Goal: Information Seeking & Learning: Find specific fact

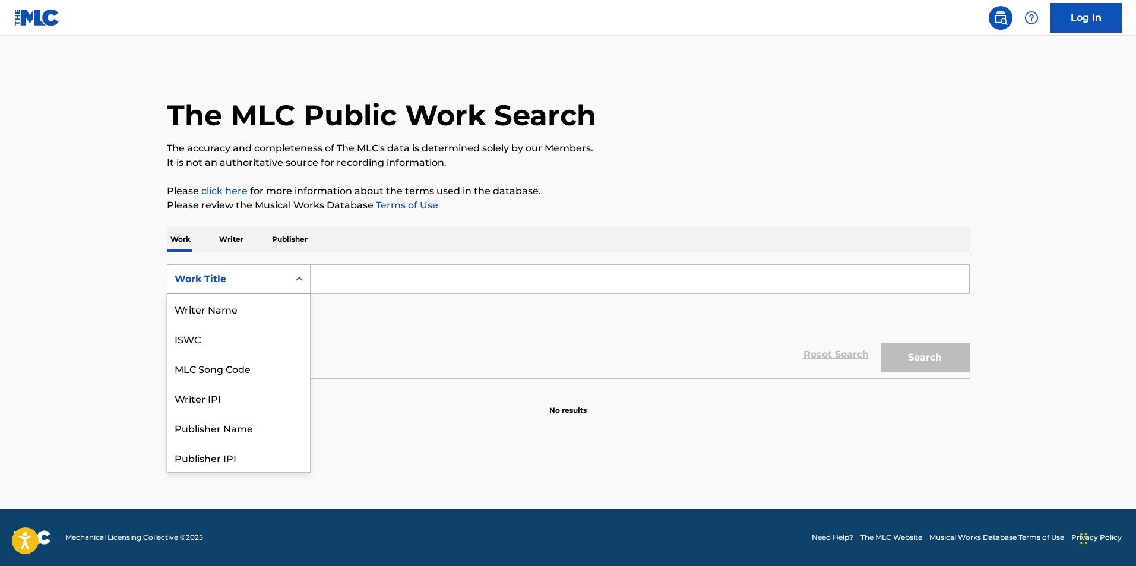
click at [240, 278] on div "Work Title" at bounding box center [228, 279] width 107 height 14
click at [238, 367] on div "Publisher Name" at bounding box center [238, 368] width 143 height 30
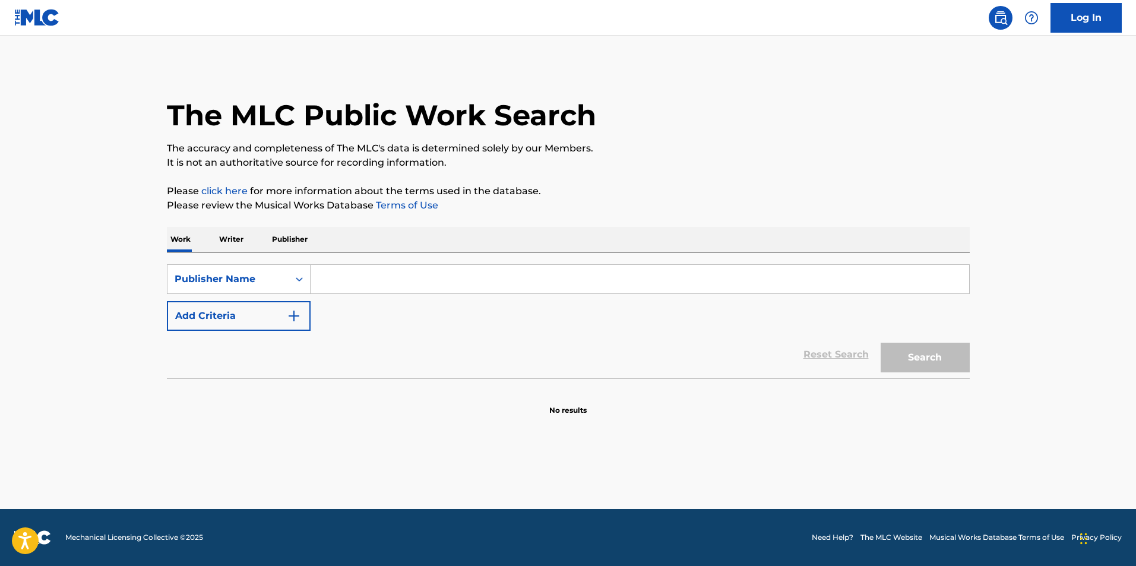
click at [335, 275] on input "Search Form" at bounding box center [640, 279] width 659 height 29
type input "struggle life publishing"
click at [912, 364] on button "Search" at bounding box center [925, 358] width 89 height 30
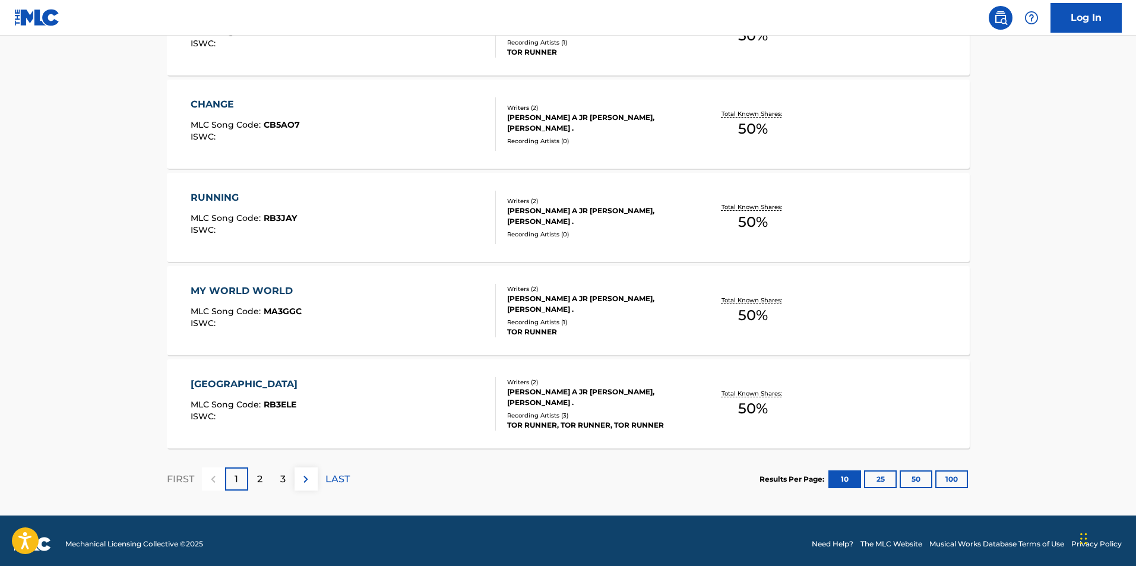
scroll to position [888, 0]
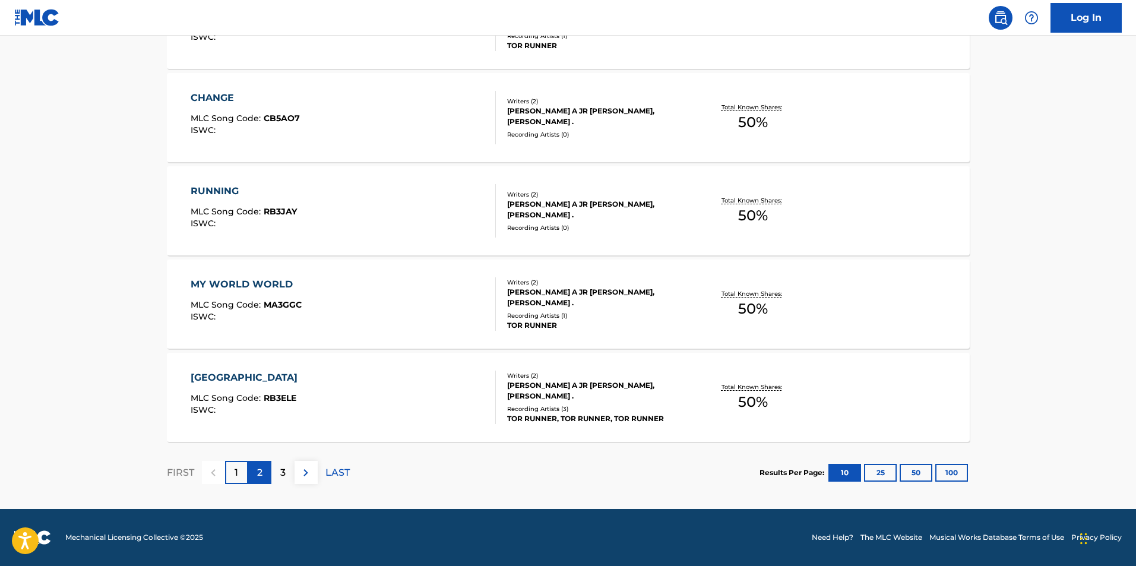
click at [261, 473] on p "2" at bounding box center [259, 473] width 5 height 14
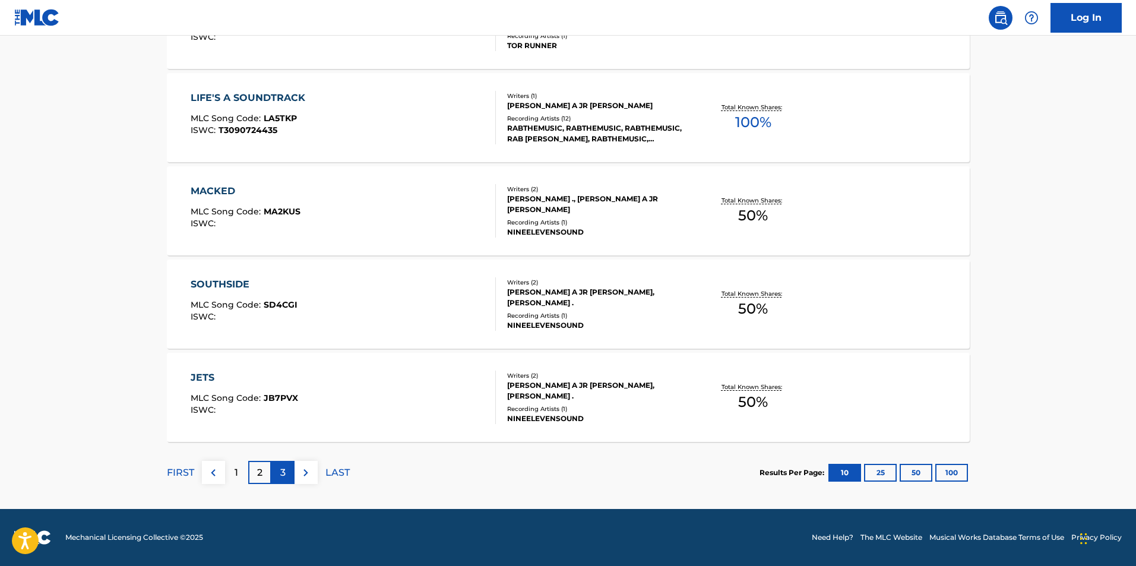
click at [274, 475] on div "3" at bounding box center [282, 472] width 23 height 23
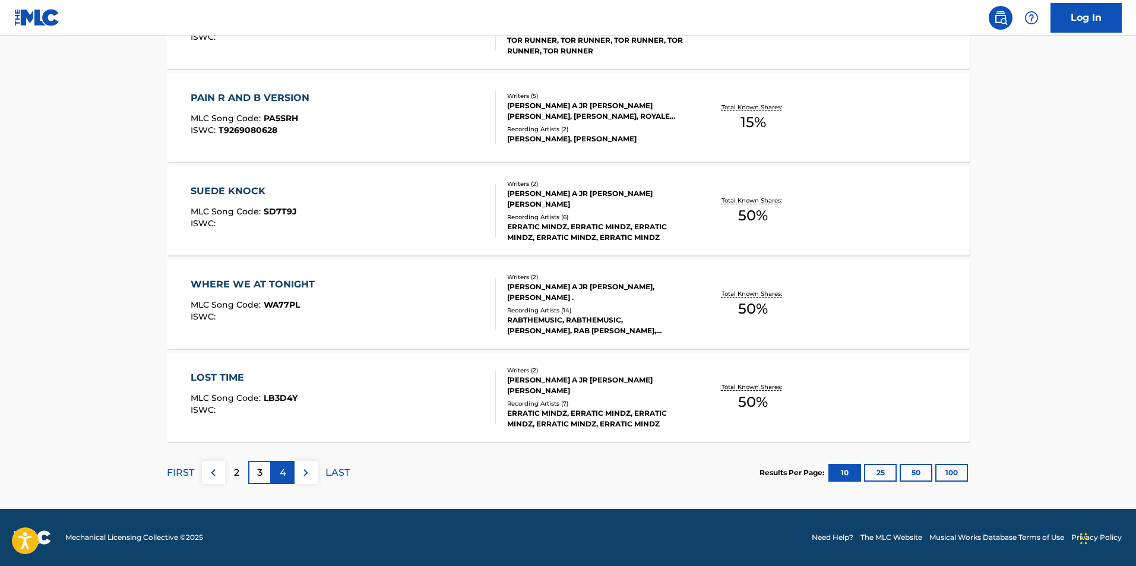
click at [290, 473] on div "4" at bounding box center [282, 472] width 23 height 23
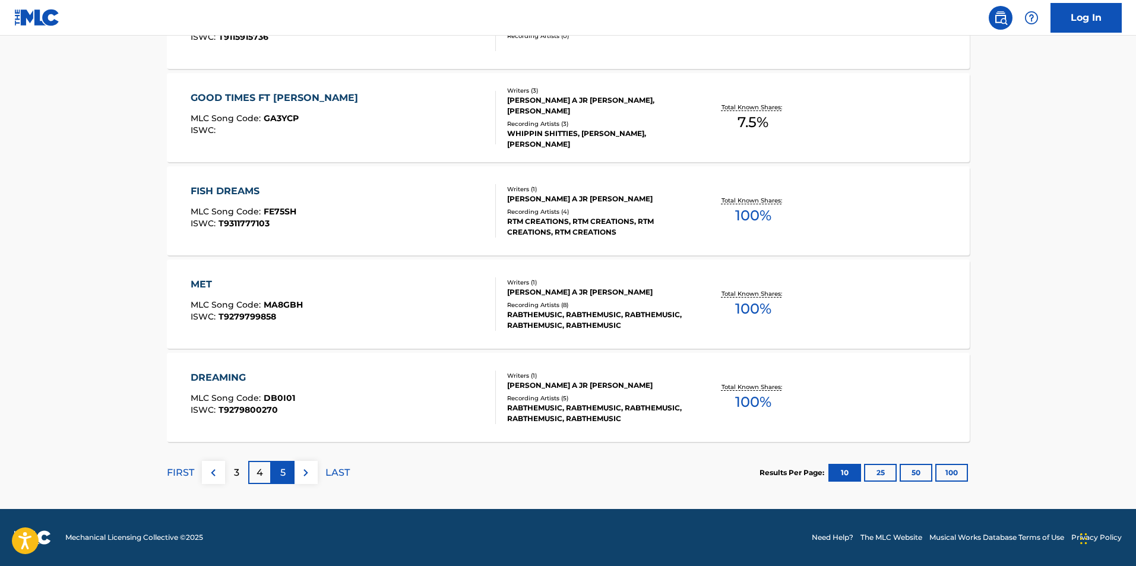
click at [271, 473] on div "5" at bounding box center [282, 472] width 23 height 23
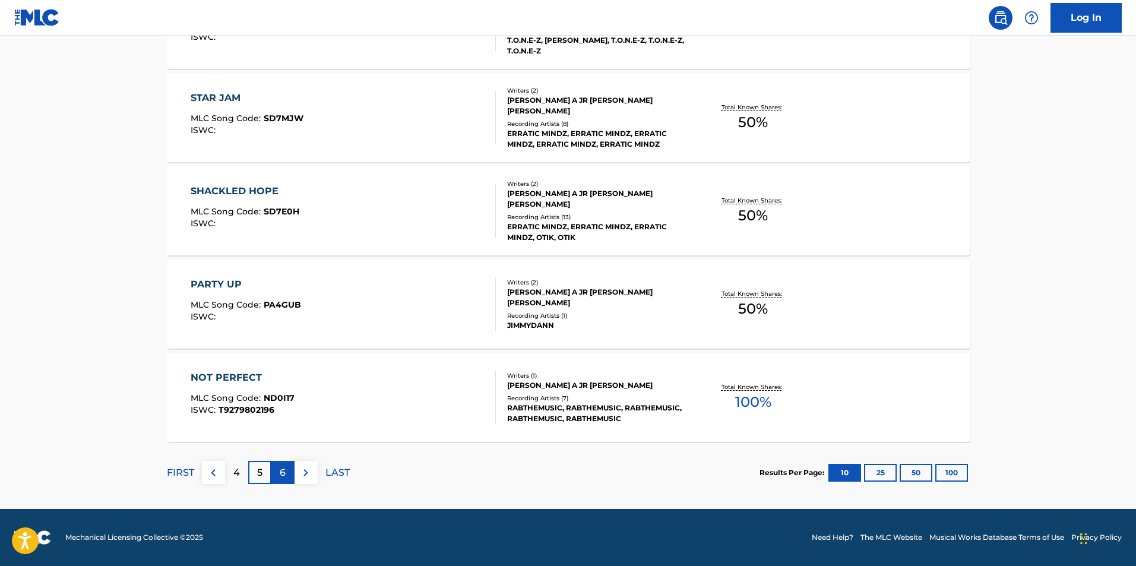
click at [279, 475] on div "6" at bounding box center [282, 472] width 23 height 23
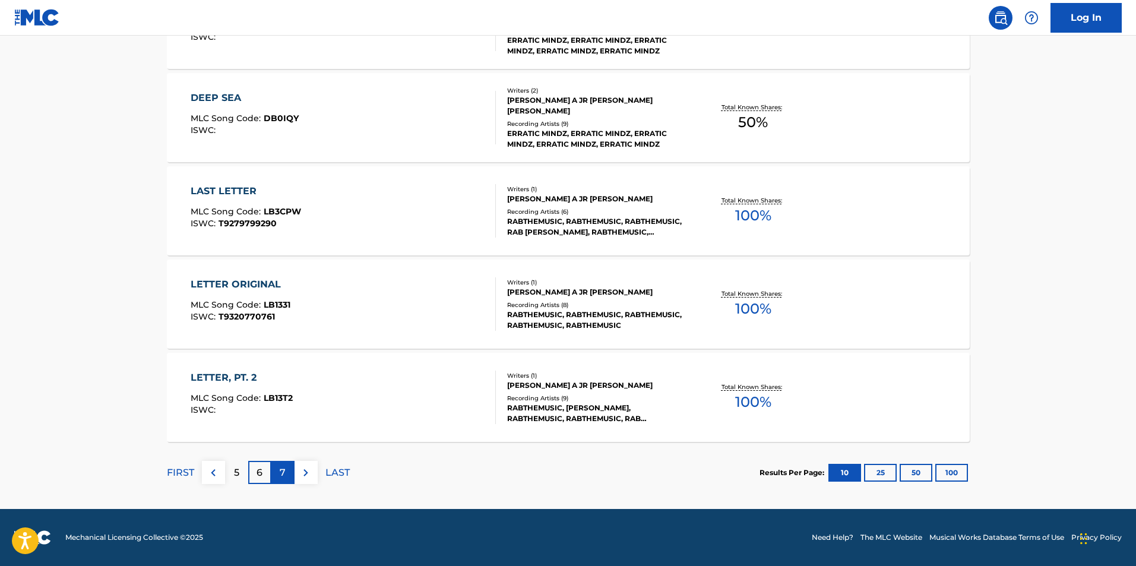
click at [286, 474] on div "7" at bounding box center [282, 472] width 23 height 23
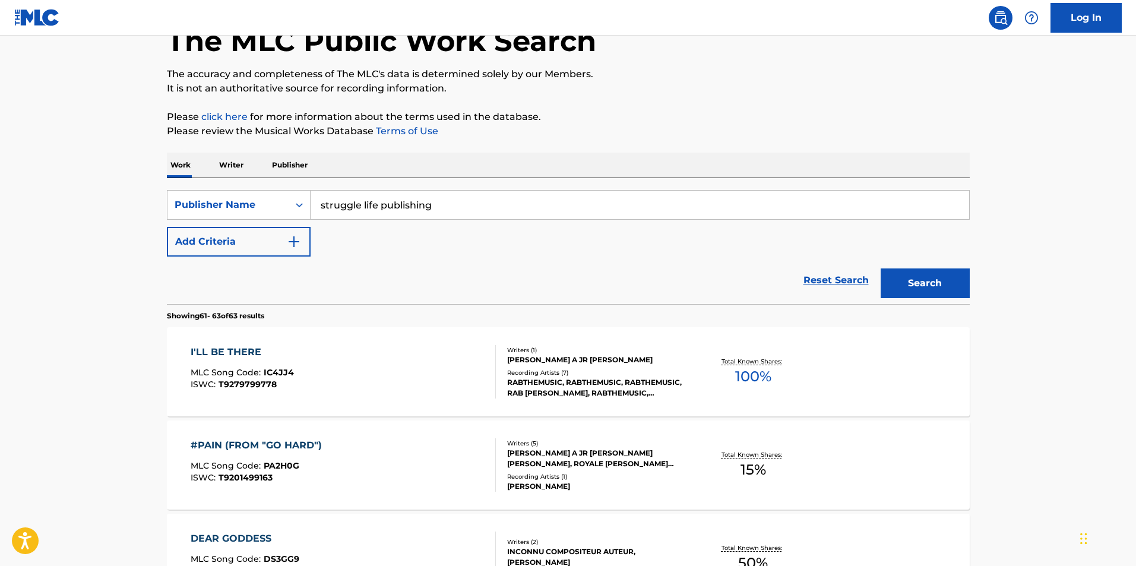
scroll to position [198, 0]
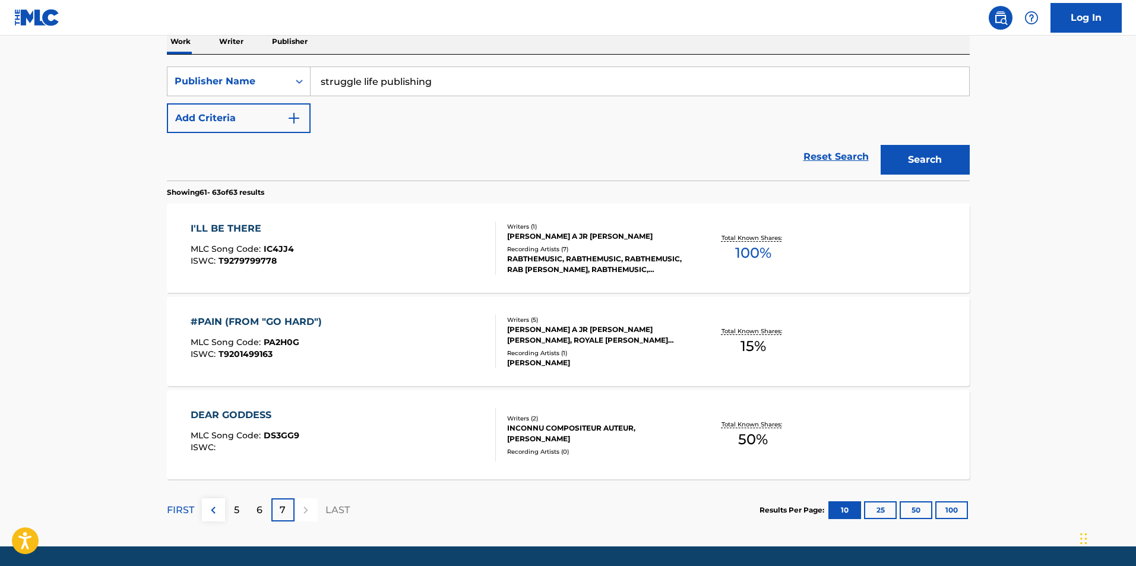
click at [426, 432] on div "DEAR GODDESS MLC Song Code : DS3GG9 ISWC :" at bounding box center [343, 434] width 305 height 53
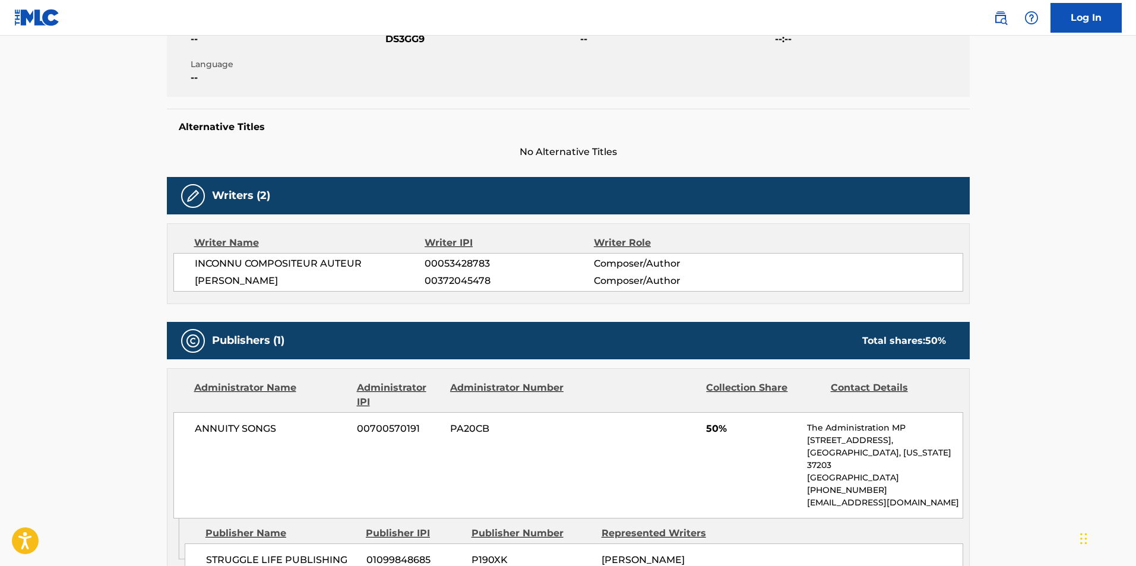
scroll to position [217, 0]
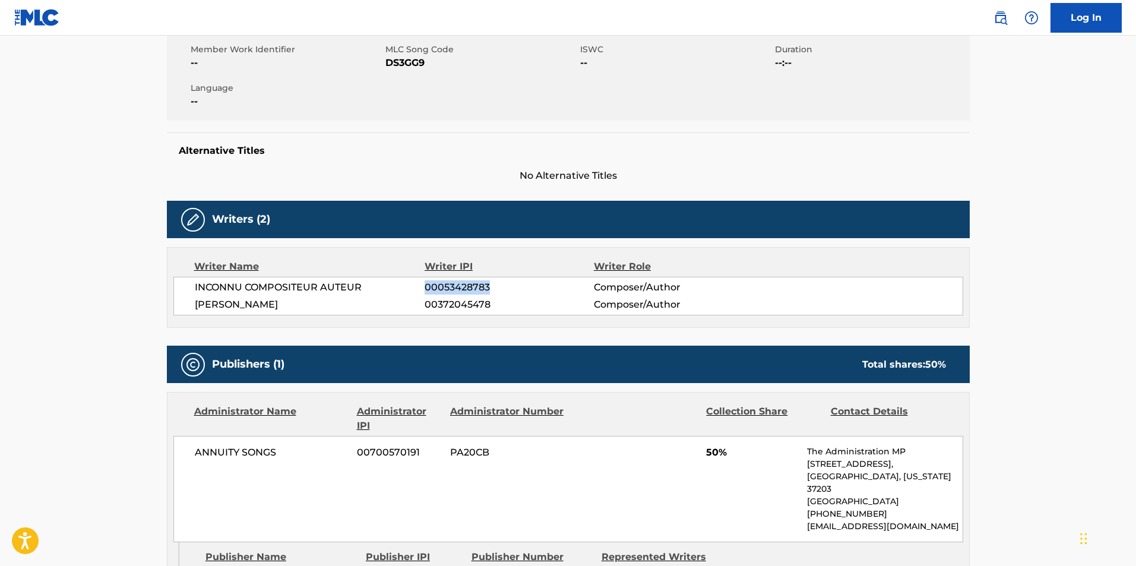
drag, startPoint x: 493, startPoint y: 289, endPoint x: 423, endPoint y: 291, distance: 70.1
click at [423, 291] on div "INCONNU COMPOSITEUR AUTEUR 00053428783 Composer/Author" at bounding box center [579, 287] width 768 height 14
copy div "00053428783"
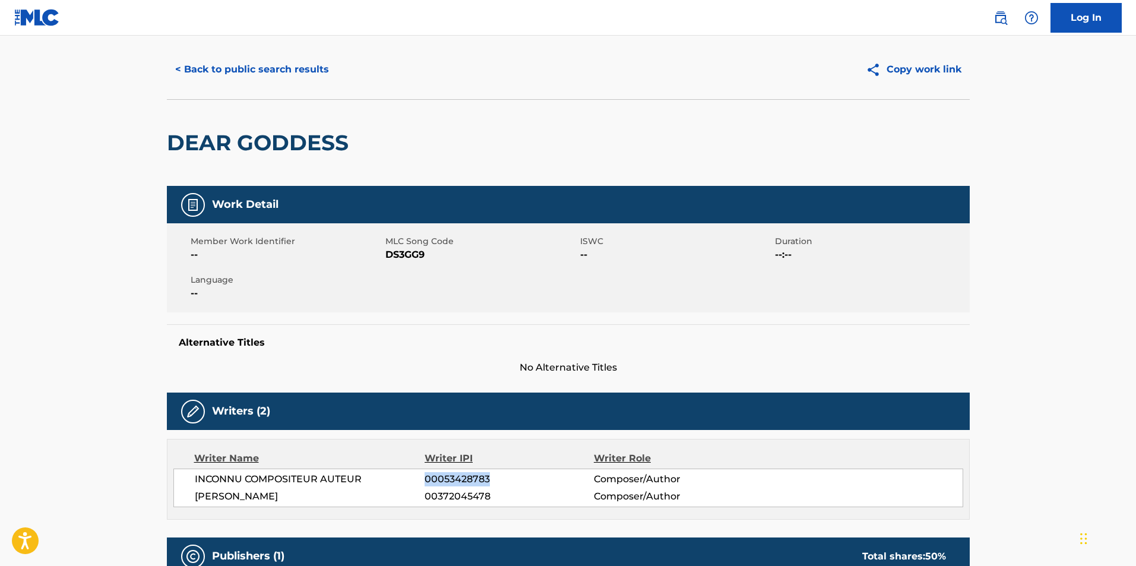
scroll to position [0, 0]
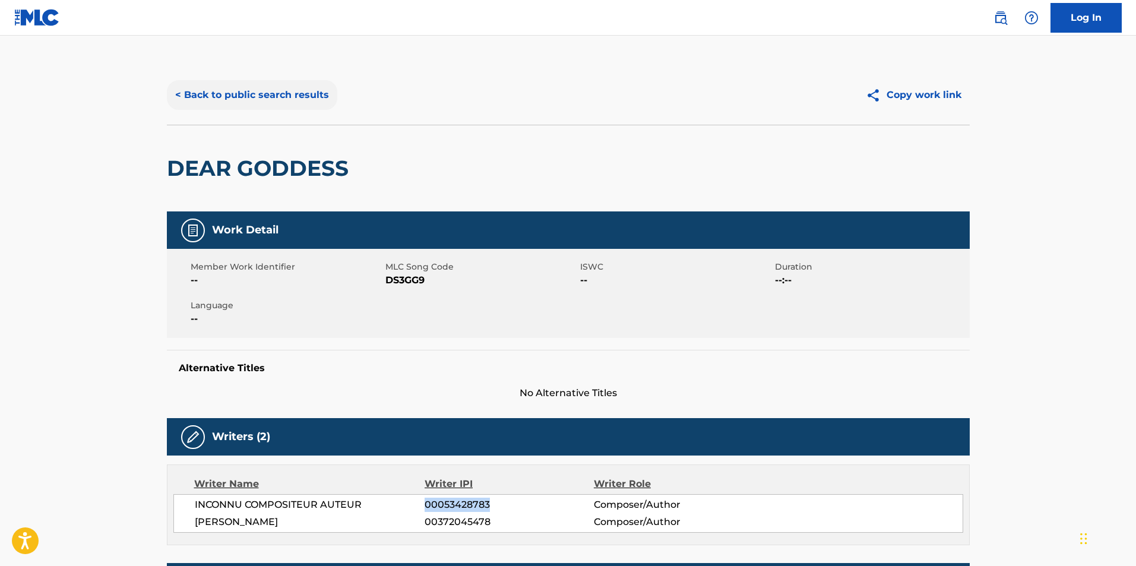
click at [255, 99] on button "< Back to public search results" at bounding box center [252, 95] width 170 height 30
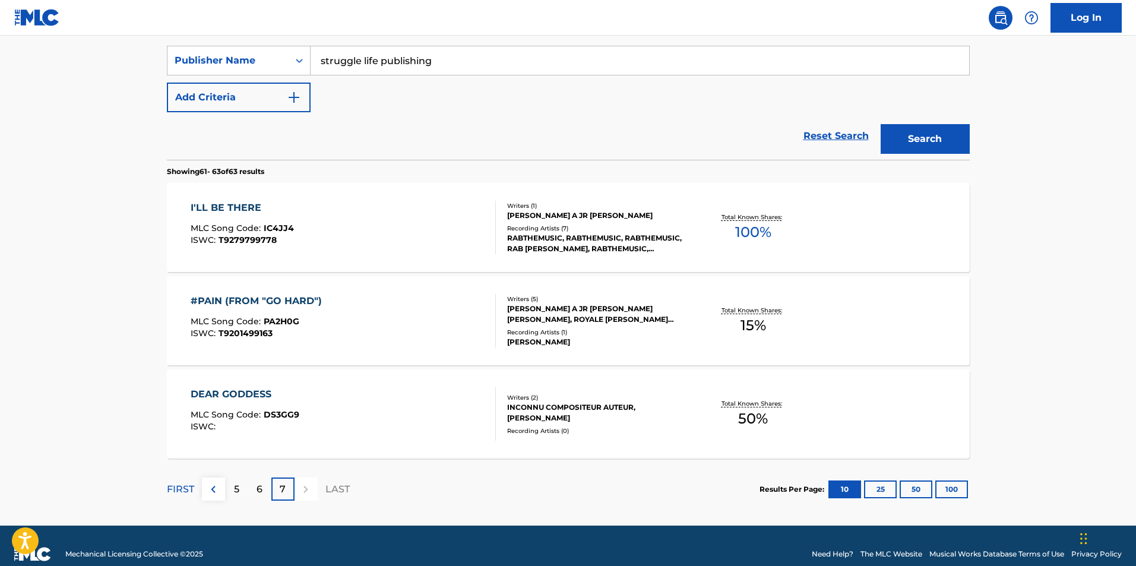
scroll to position [235, 0]
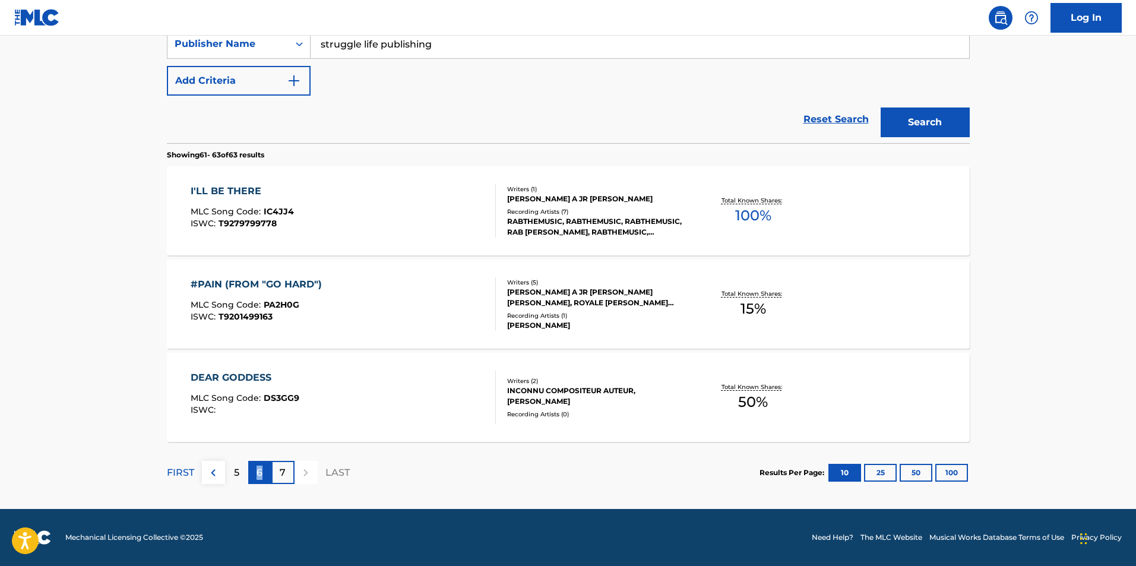
click at [259, 471] on p "6" at bounding box center [260, 473] width 6 height 14
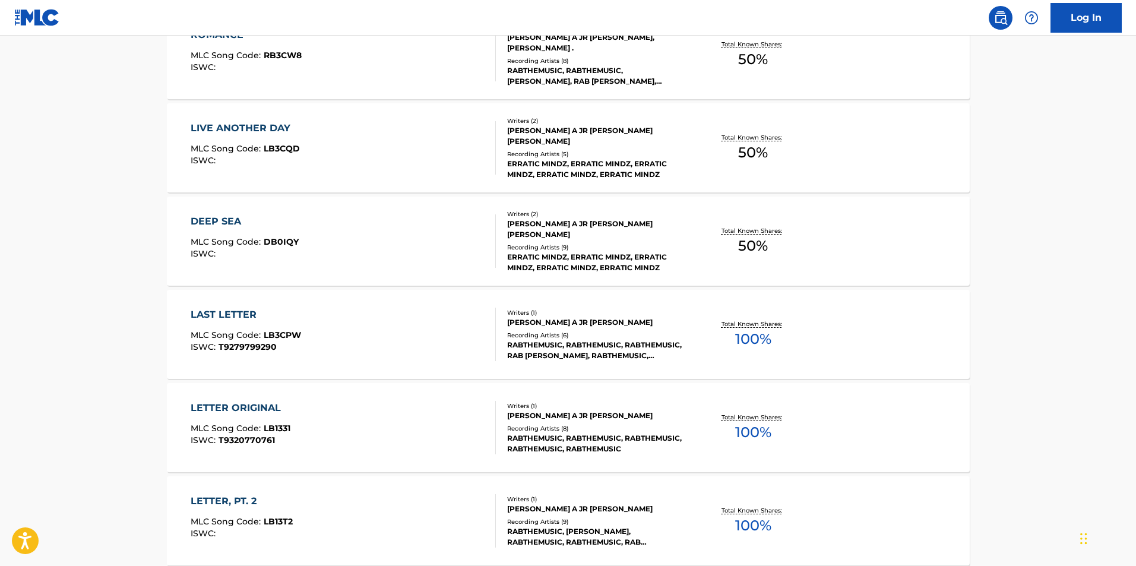
scroll to position [792, 0]
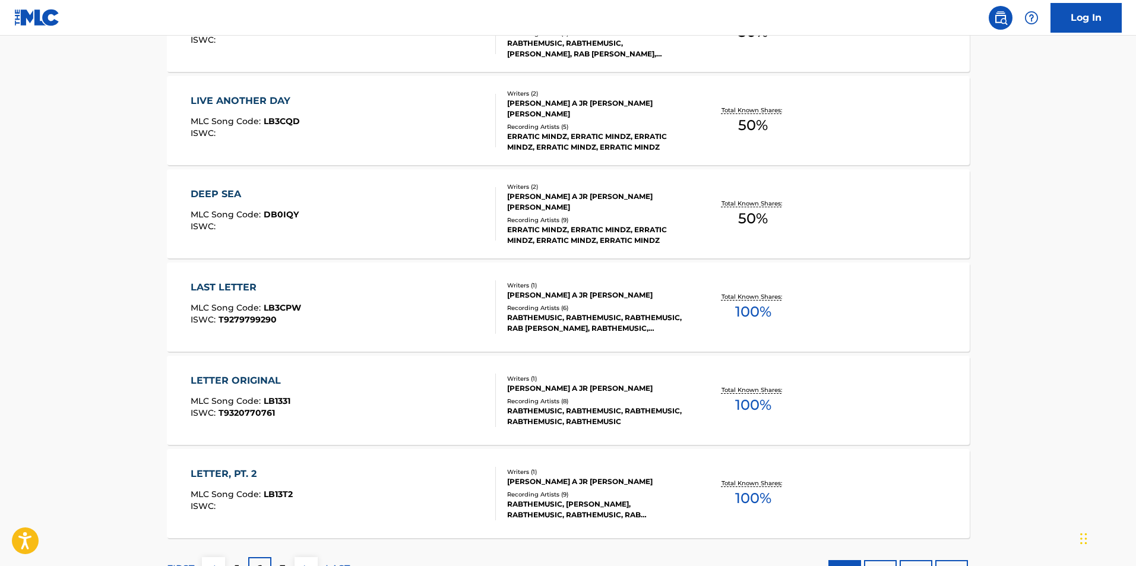
click at [214, 190] on div "DEEP SEA" at bounding box center [245, 194] width 108 height 14
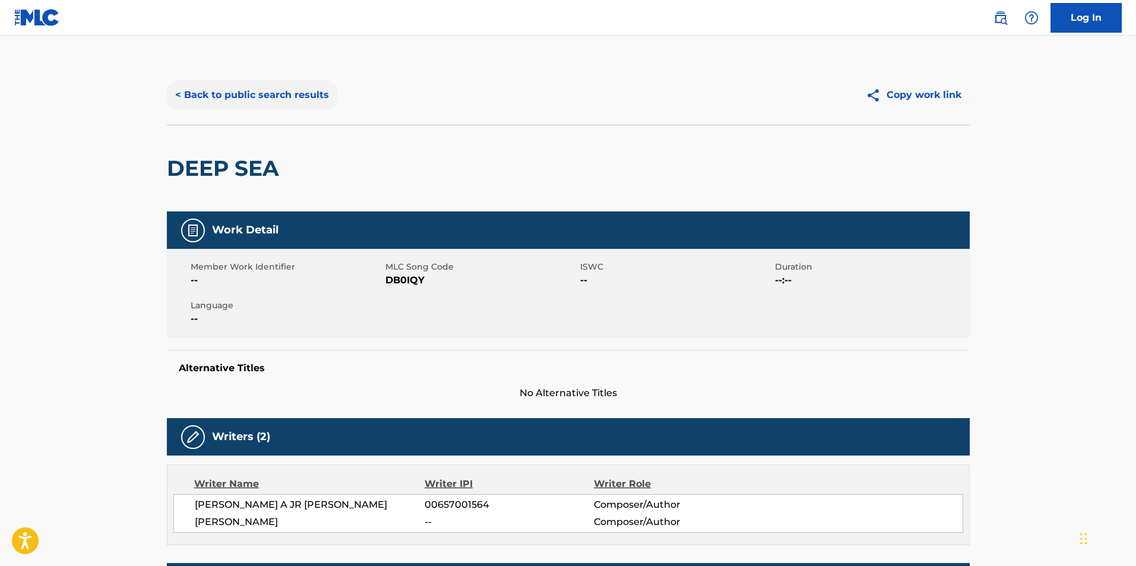
click at [259, 95] on button "< Back to public search results" at bounding box center [252, 95] width 170 height 30
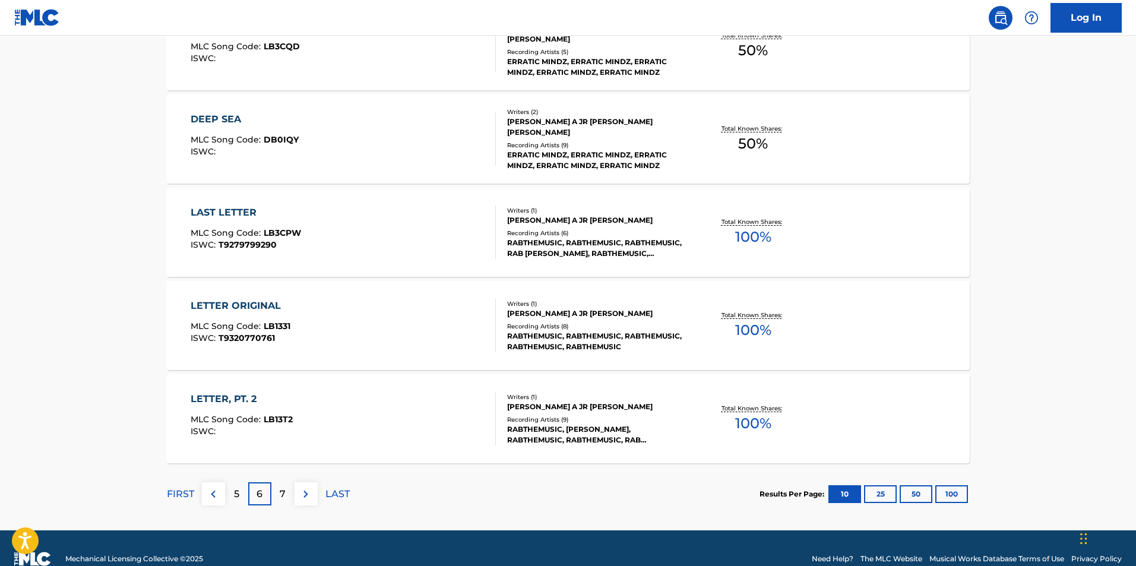
scroll to position [888, 0]
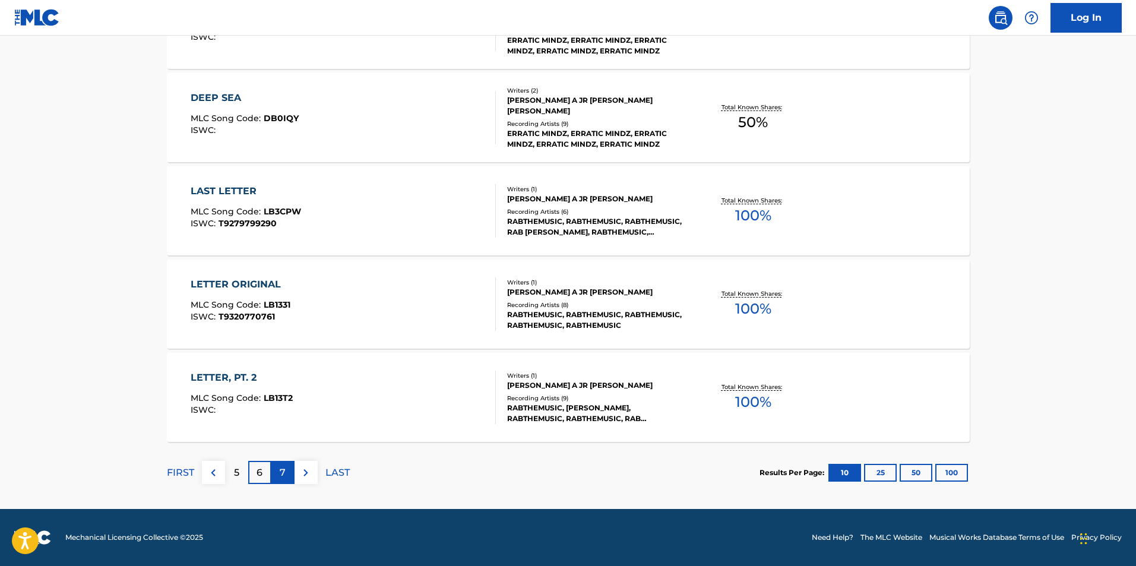
click at [279, 470] on div "7" at bounding box center [282, 472] width 23 height 23
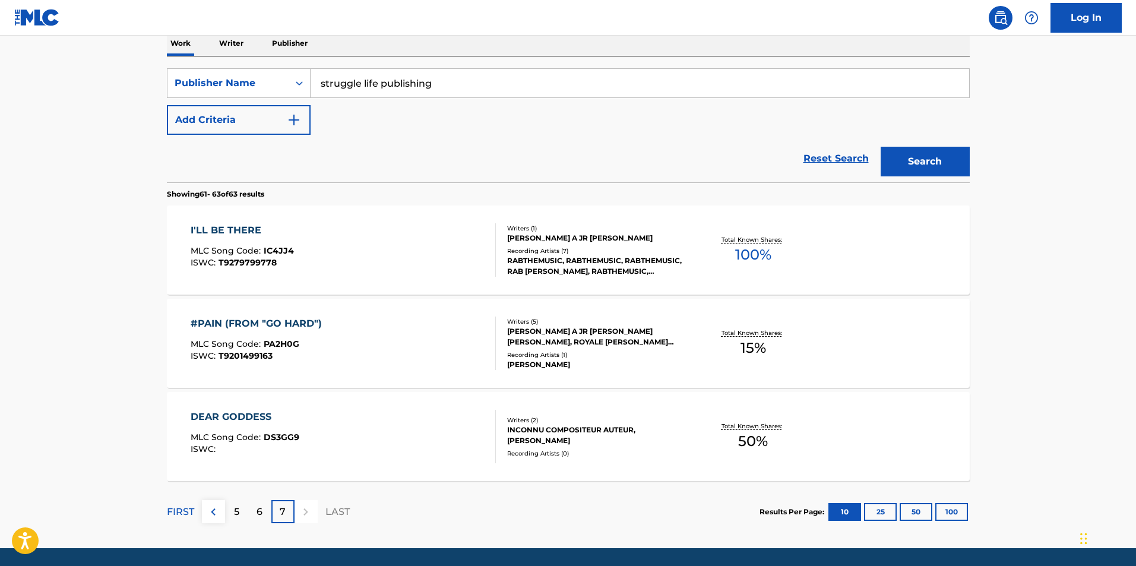
scroll to position [235, 0]
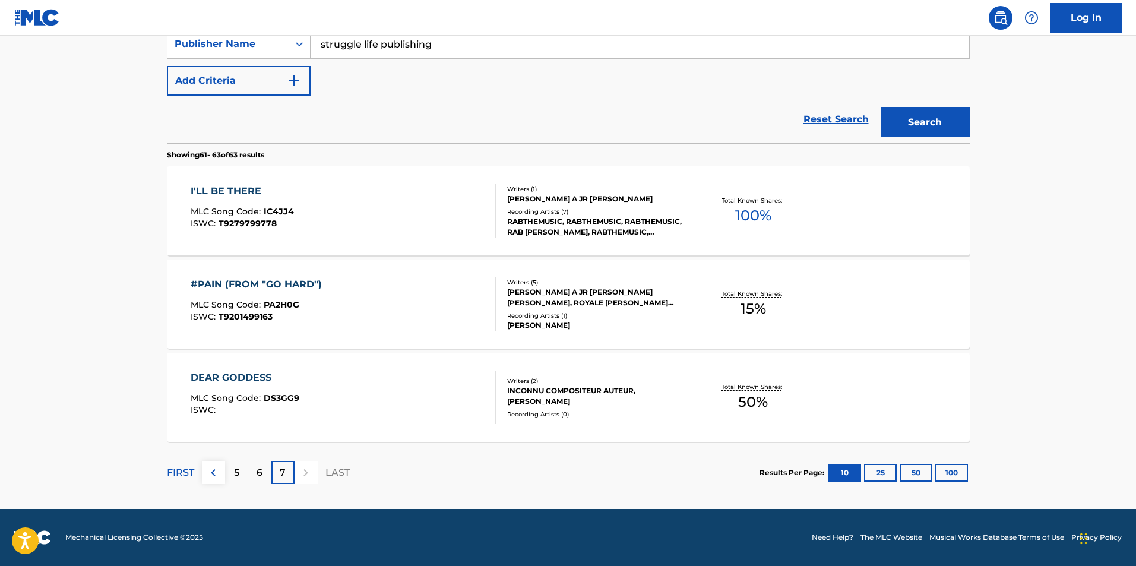
click at [245, 372] on div "DEAR GODDESS" at bounding box center [245, 378] width 109 height 14
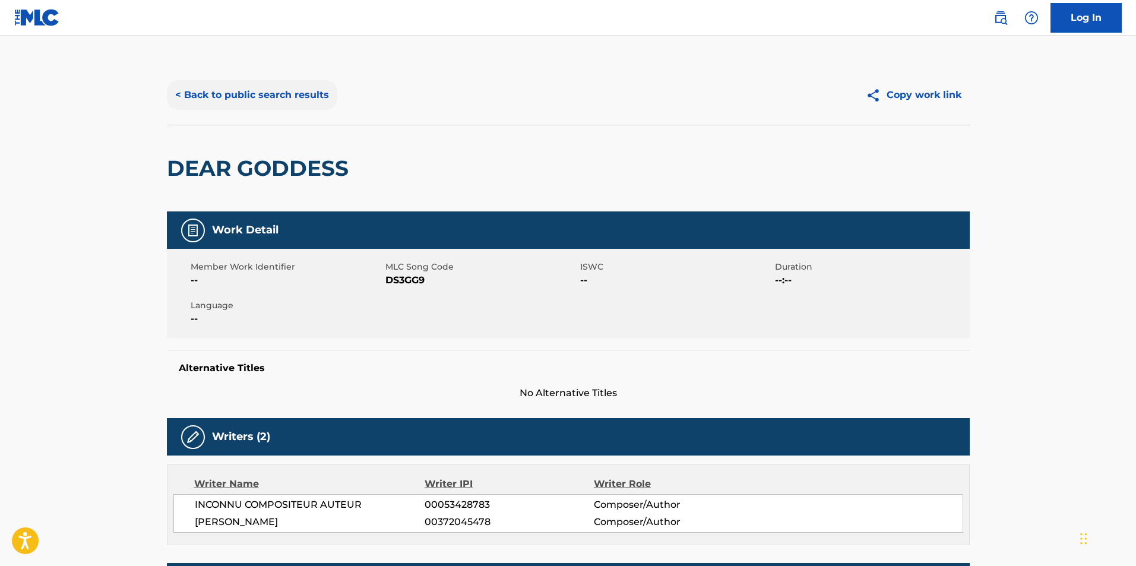
click at [230, 86] on button "< Back to public search results" at bounding box center [252, 95] width 170 height 30
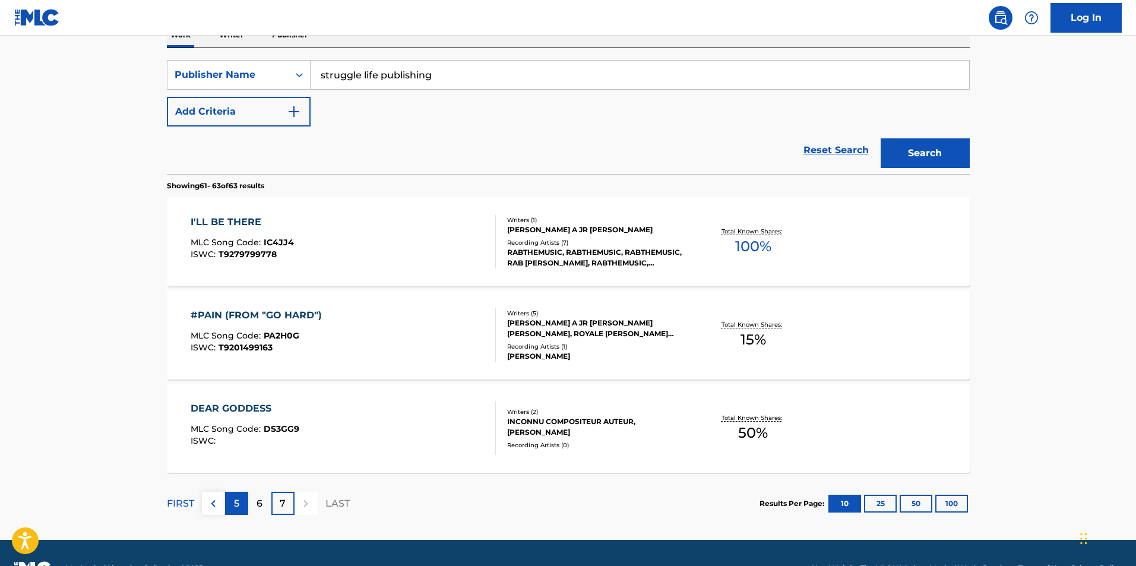
click at [240, 499] on div "5" at bounding box center [236, 503] width 23 height 23
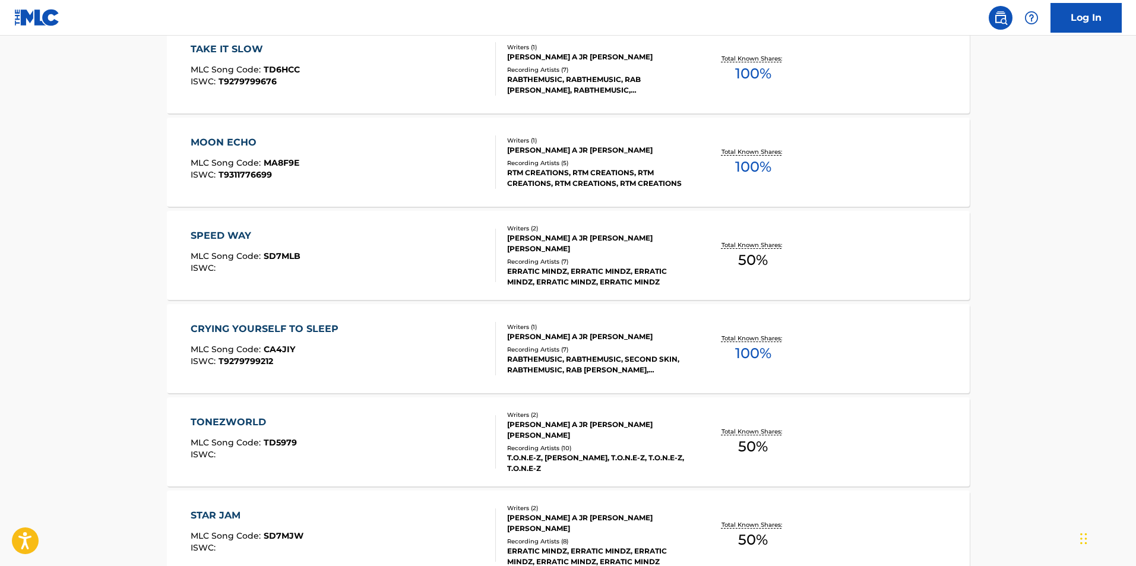
scroll to position [495, 0]
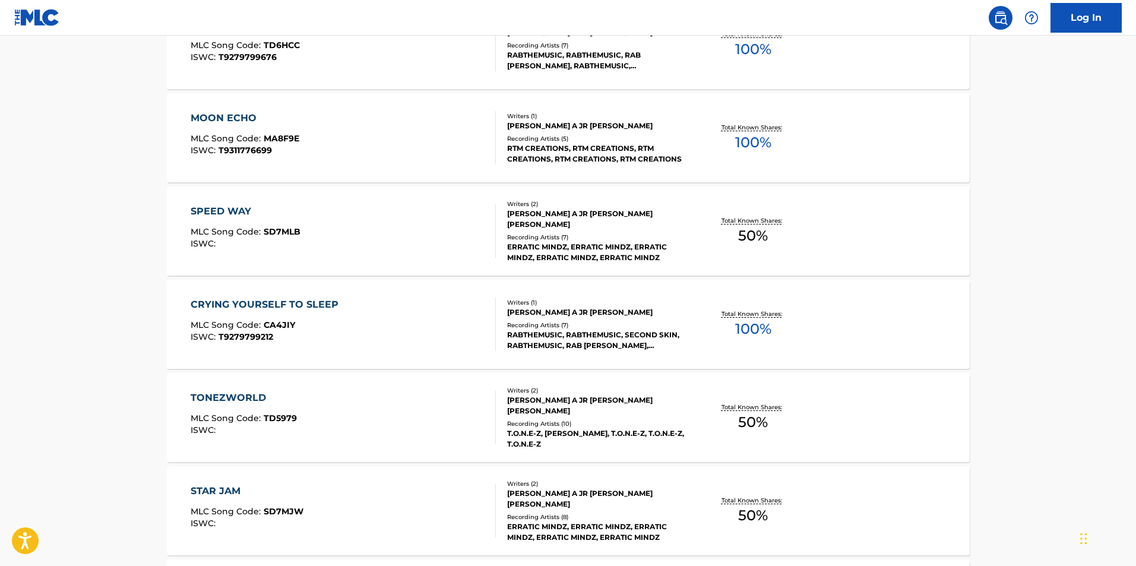
click at [223, 391] on div "TONEZWORLD" at bounding box center [244, 398] width 106 height 14
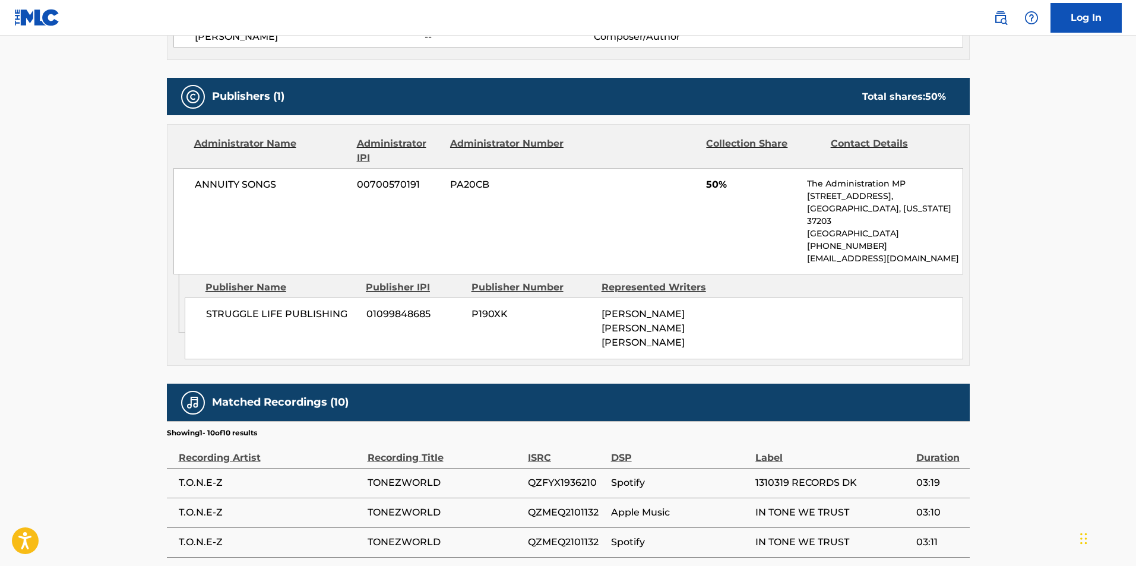
scroll to position [747, 0]
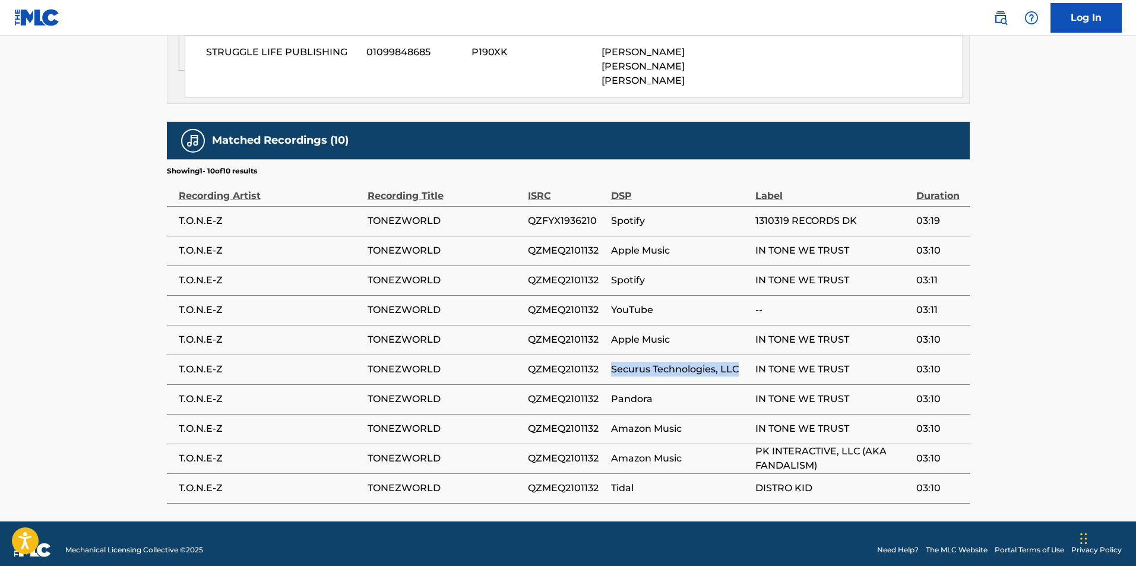
drag, startPoint x: 740, startPoint y: 359, endPoint x: 611, endPoint y: 361, distance: 128.9
click at [611, 362] on span "Securus Technologies, LLC" at bounding box center [680, 369] width 139 height 14
copy span "Securus Technologies, LLC"
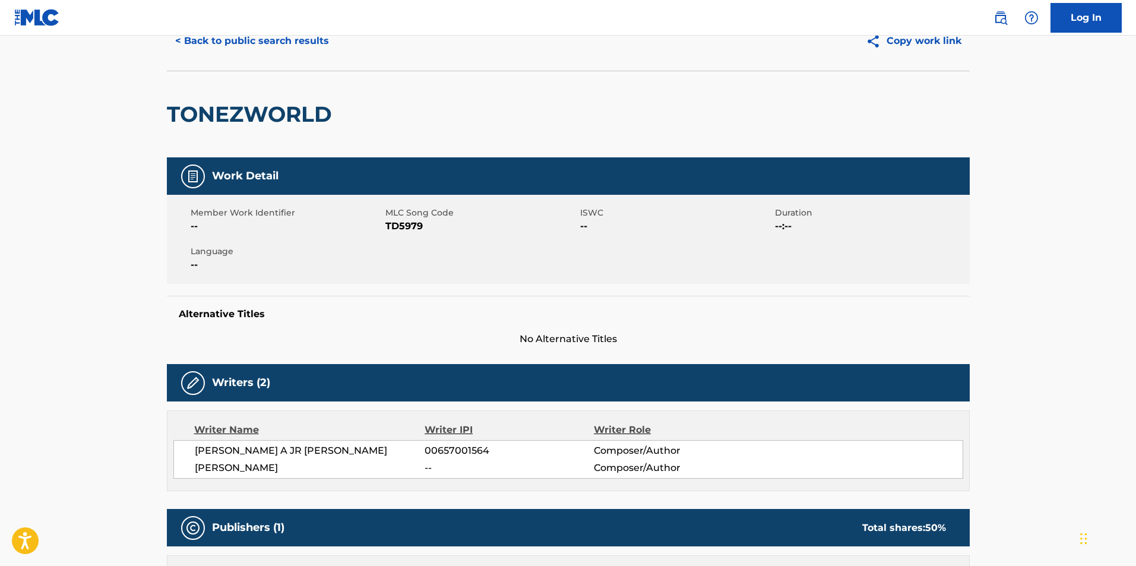
scroll to position [0, 0]
